Goal: Task Accomplishment & Management: Complete application form

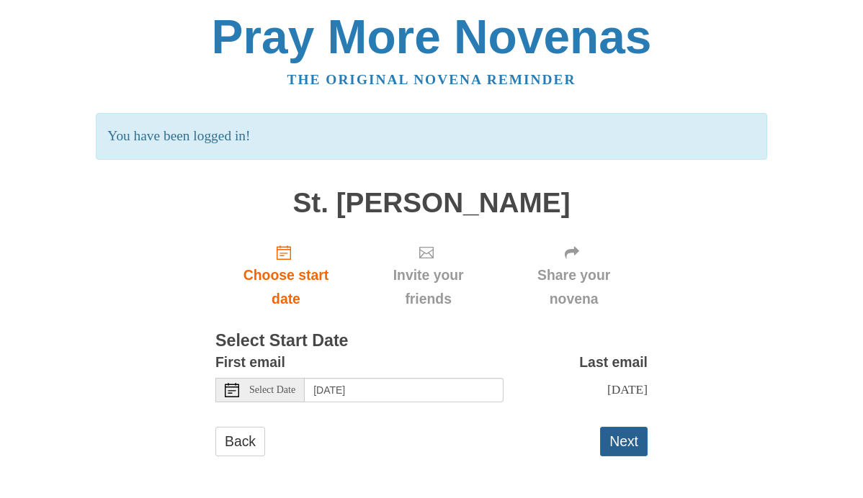
click at [626, 447] on button "Next" at bounding box center [624, 442] width 48 height 30
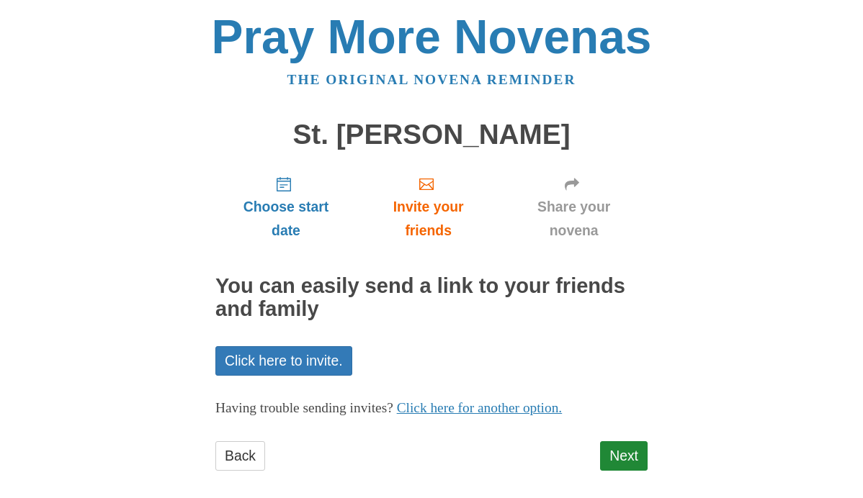
scroll to position [14, 0]
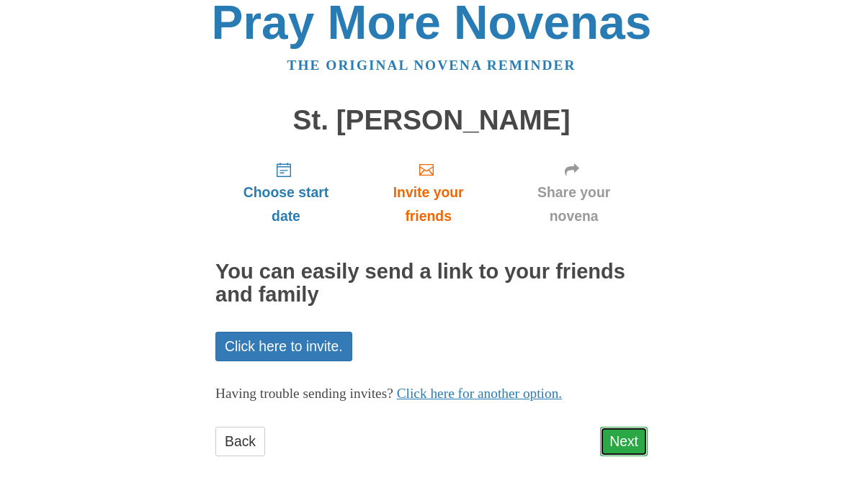
click at [623, 439] on link "Next" at bounding box center [624, 442] width 48 height 30
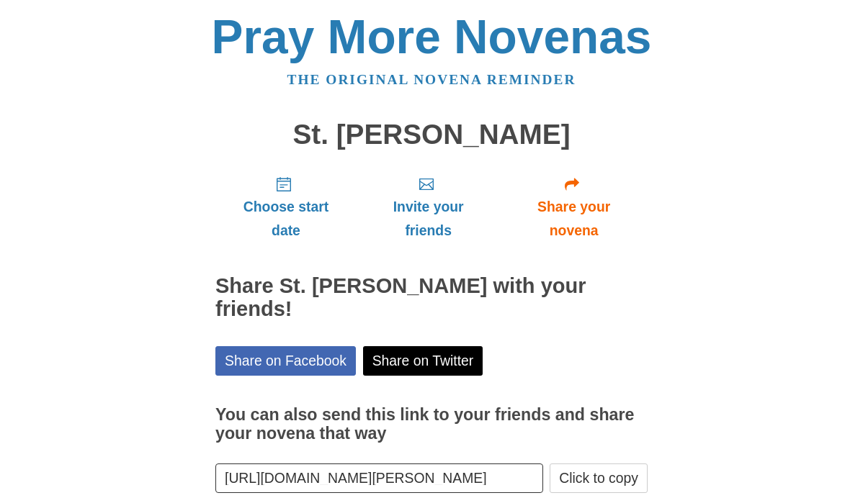
scroll to position [58, 0]
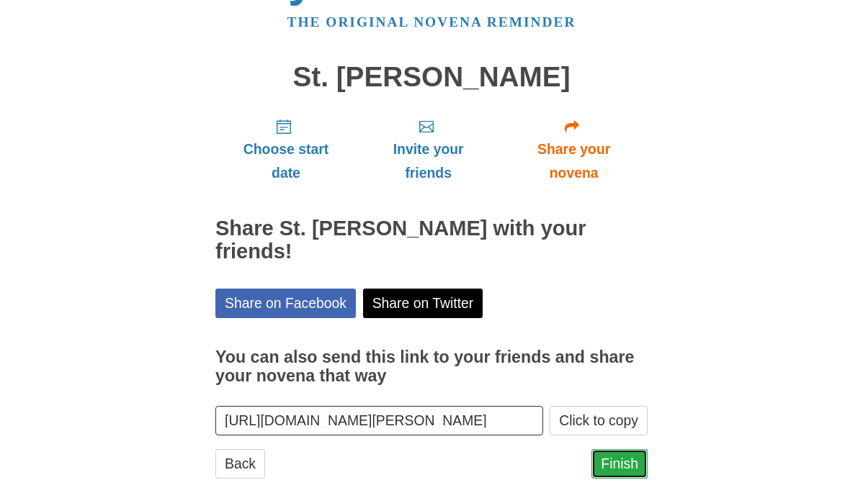
click at [613, 449] on link "Finish" at bounding box center [619, 464] width 56 height 30
